Goal: Task Accomplishment & Management: Use online tool/utility

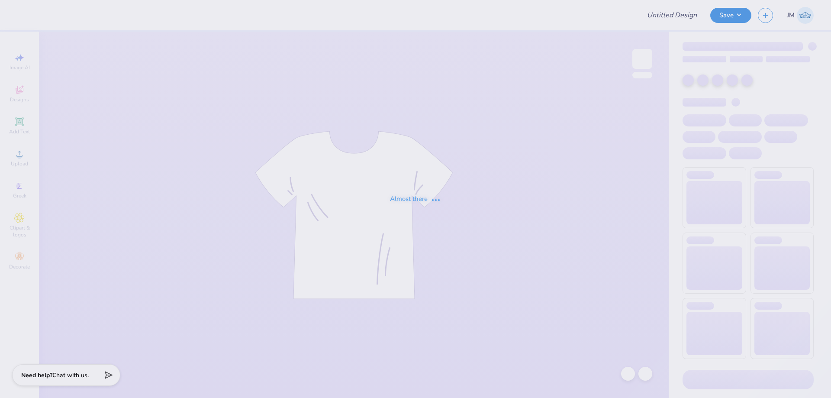
type input "[PERSON_NAME] : [GEOGRAPHIC_DATA]"
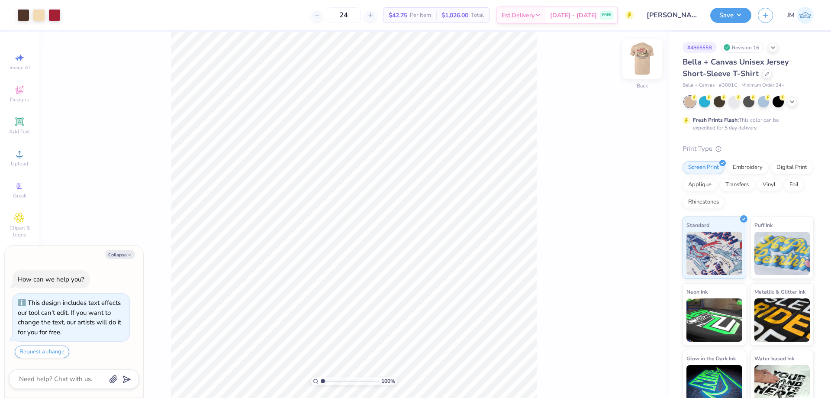
click at [646, 66] on img at bounding box center [642, 59] width 35 height 35
click at [67, 15] on div at bounding box center [70, 14] width 12 height 12
type textarea "x"
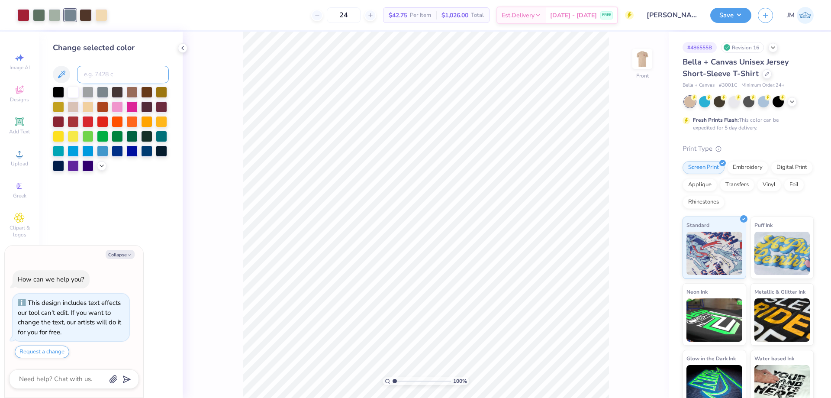
click at [101, 75] on input at bounding box center [123, 74] width 92 height 17
type input "5645"
type textarea "x"
type input "1.14270703473249"
click at [222, 51] on div "114 % Front" at bounding box center [426, 215] width 486 height 366
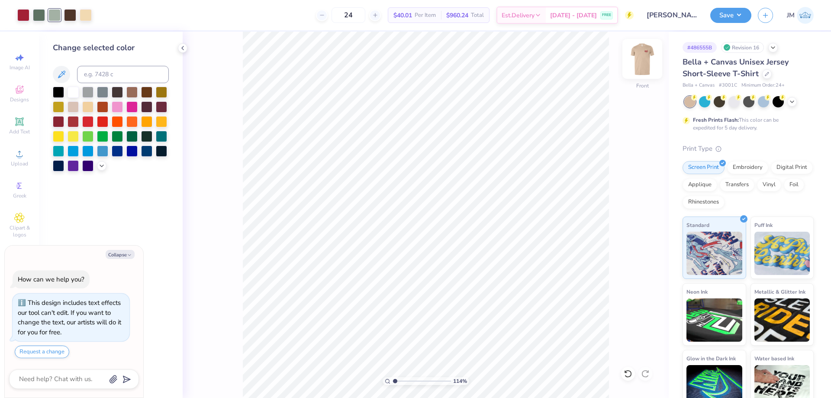
click at [634, 57] on img at bounding box center [642, 59] width 35 height 35
type textarea "x"
type input "1.14270703473249"
type textarea "x"
type input "1.14270703473249"
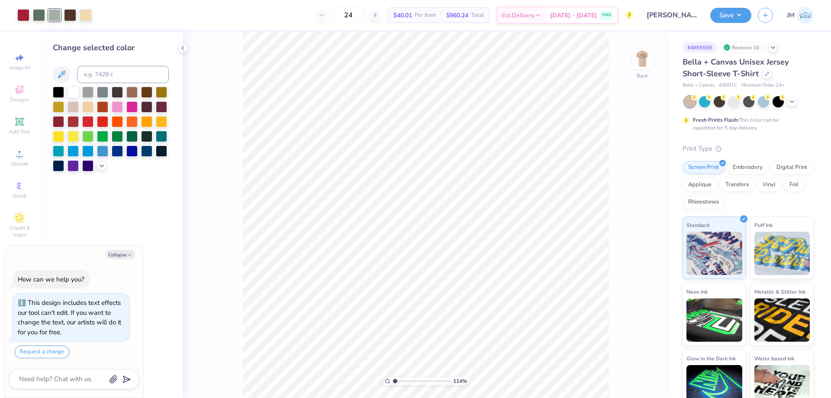
type textarea "x"
type input "1.14270703473249"
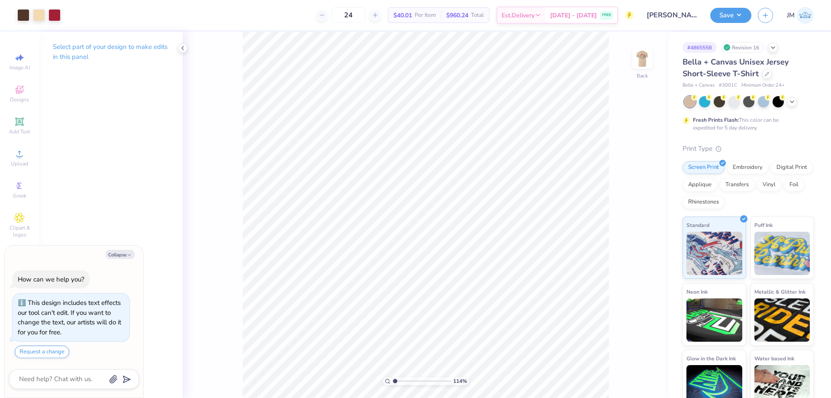
type textarea "x"
type input "3.79619934512219"
type textarea "x"
type input "8.45197912755936"
click at [36, 15] on div at bounding box center [39, 14] width 12 height 12
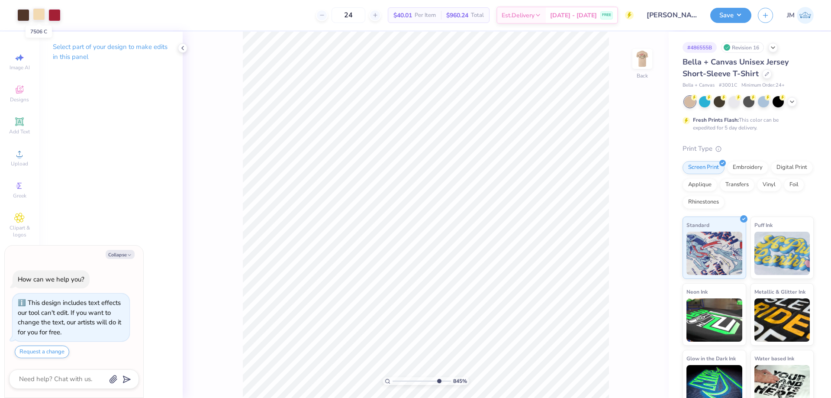
type textarea "x"
type input "8.45197912755936"
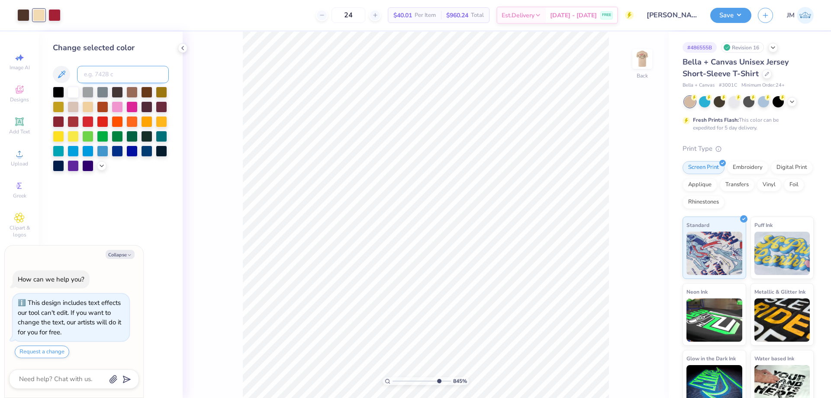
click at [107, 71] on input at bounding box center [123, 74] width 92 height 17
type input "476"
type textarea "x"
type input "8.45197912755936"
type textarea "x"
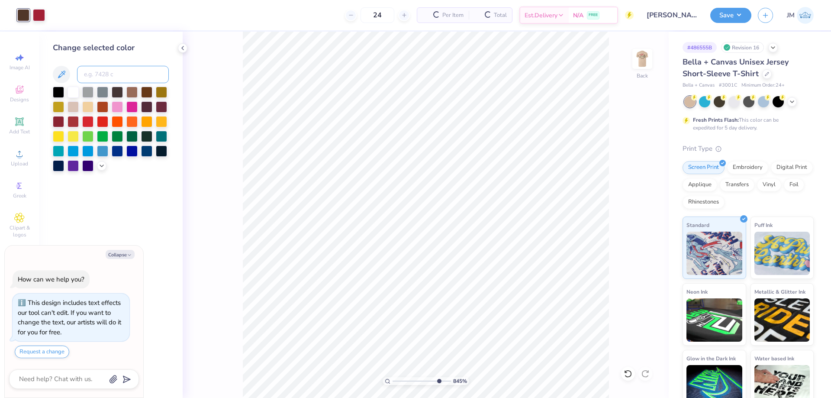
type input "8.45197912755936"
